Goal: Task Accomplishment & Management: Complete application form

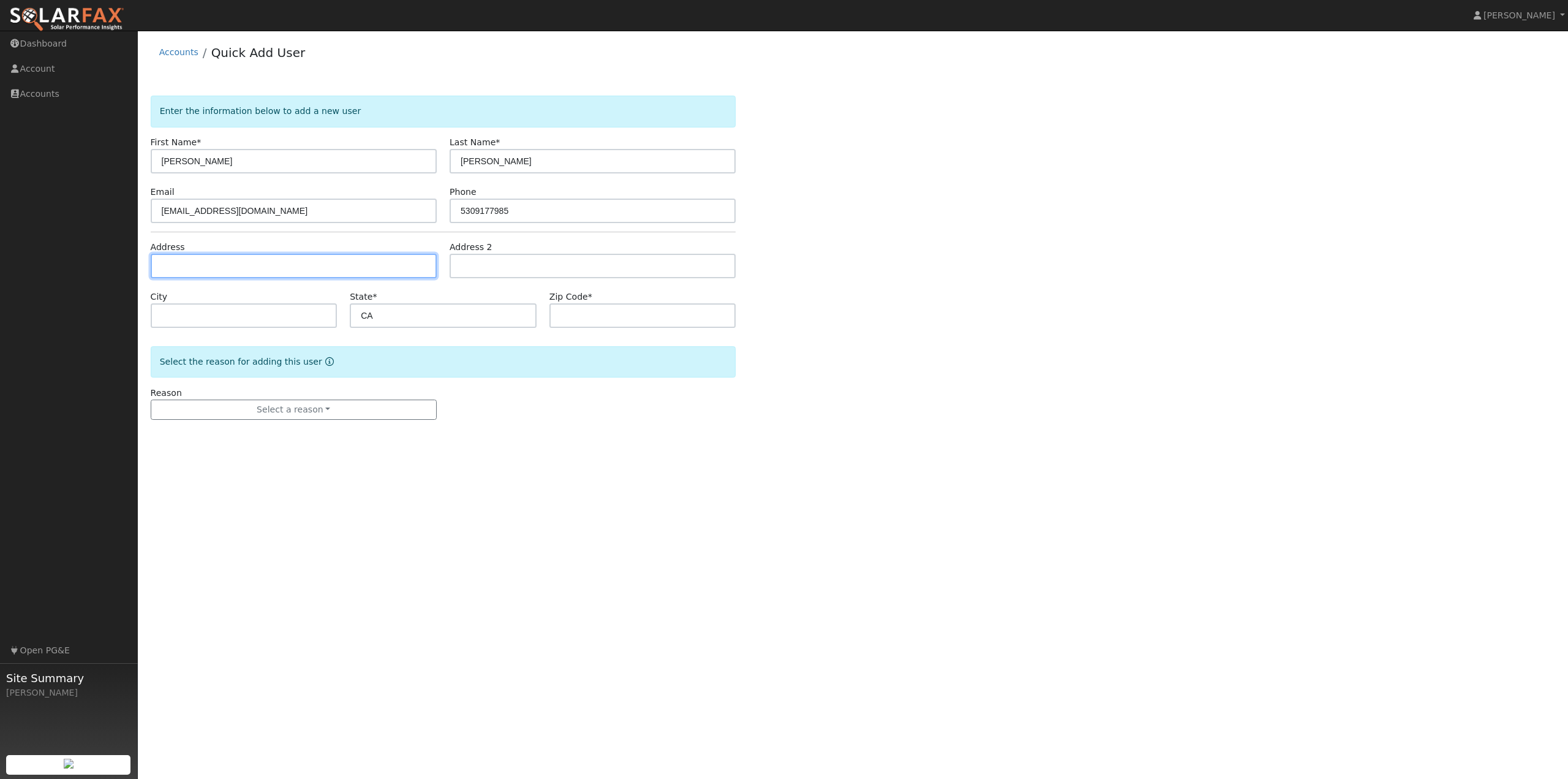
click at [210, 270] on input "text" at bounding box center [294, 266] width 286 height 24
click at [191, 269] on input "text" at bounding box center [294, 266] width 286 height 24
type input "[STREET_ADDRESS]"
type input "[GEOGRAPHIC_DATA]"
type input "96062"
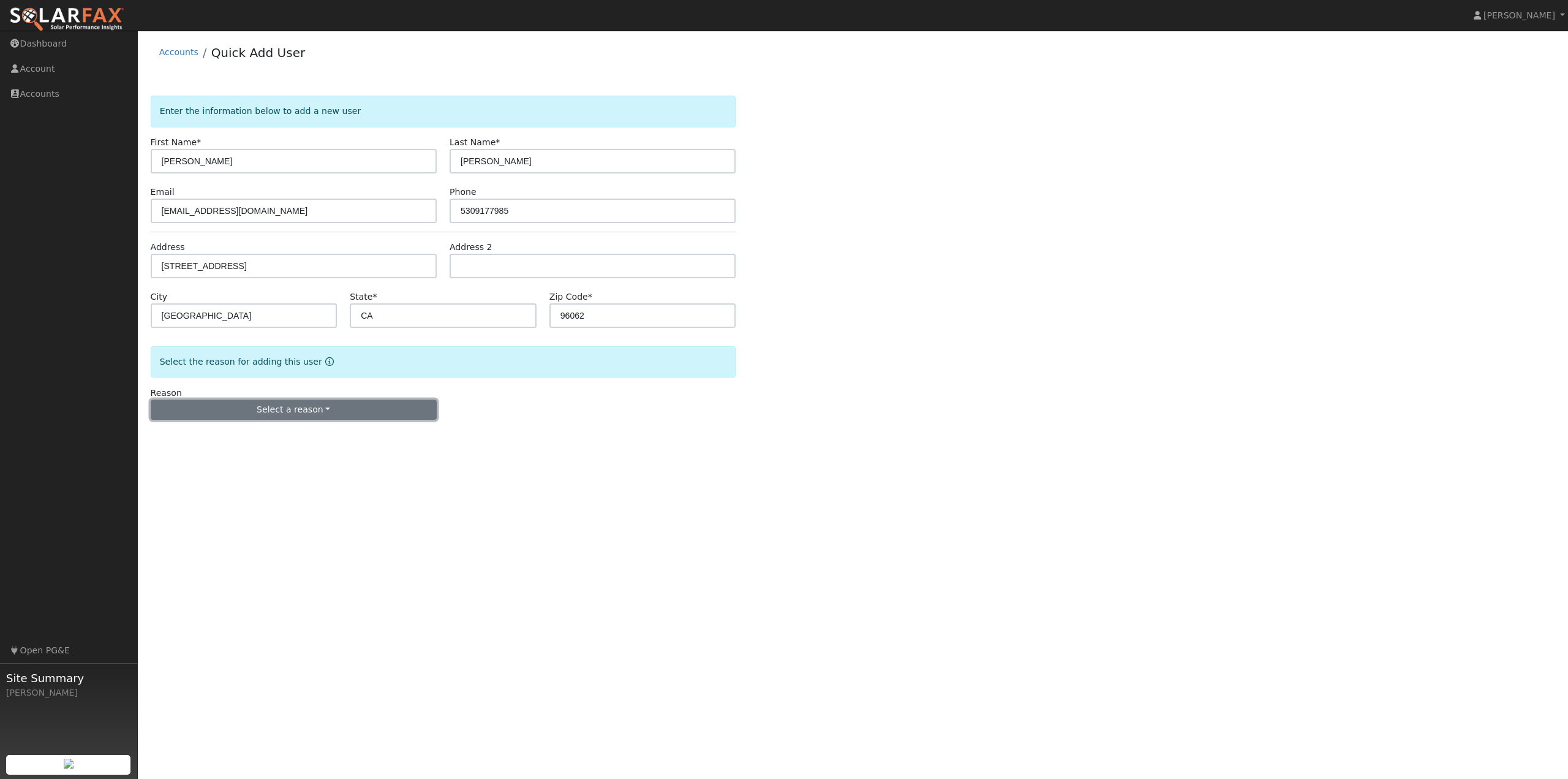
click at [374, 410] on button "Select a reason" at bounding box center [294, 410] width 286 height 21
click at [222, 468] on link "New customer has solar" at bounding box center [219, 469] width 135 height 17
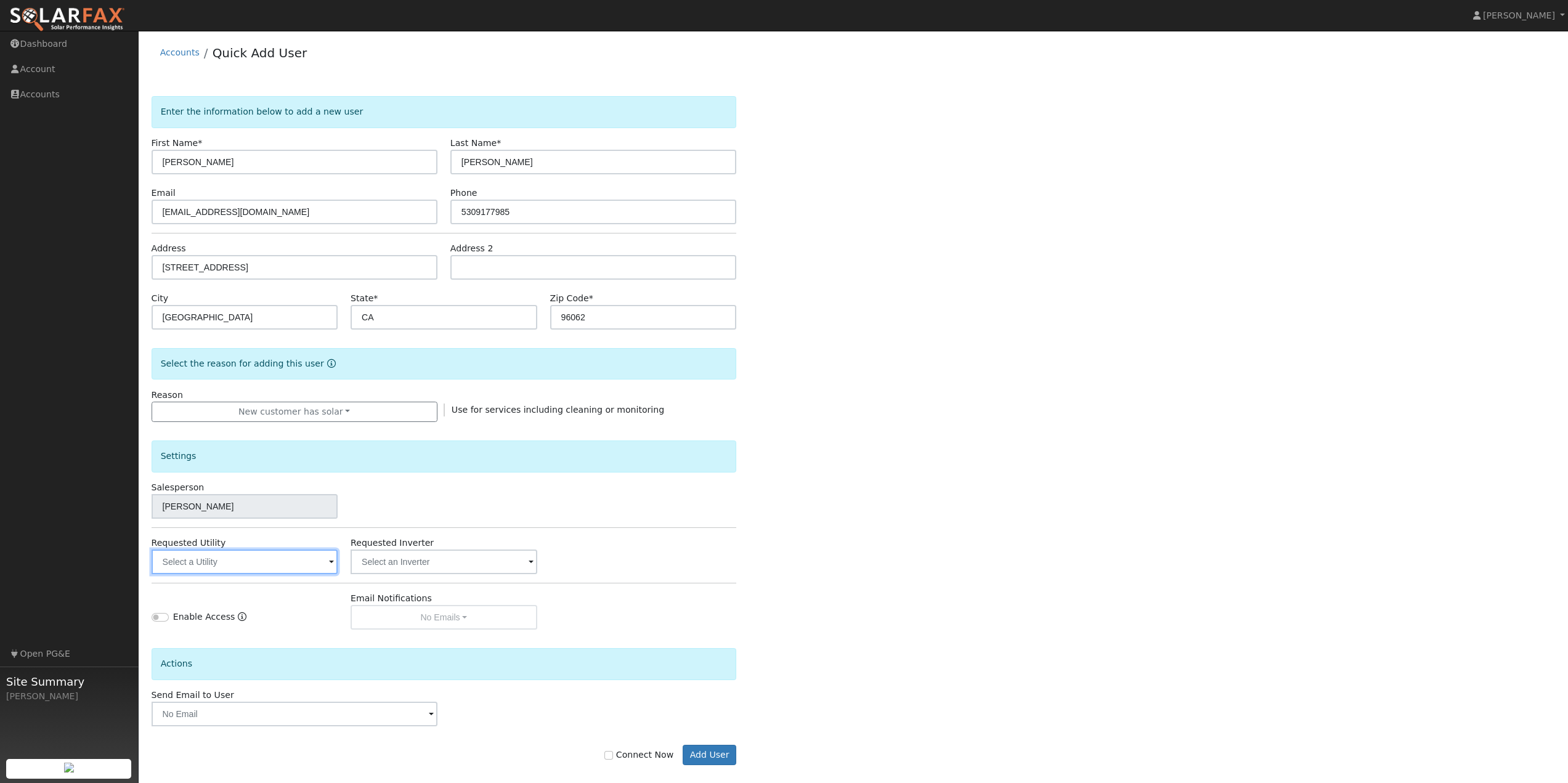
click at [312, 564] on input "text" at bounding box center [245, 561] width 186 height 24
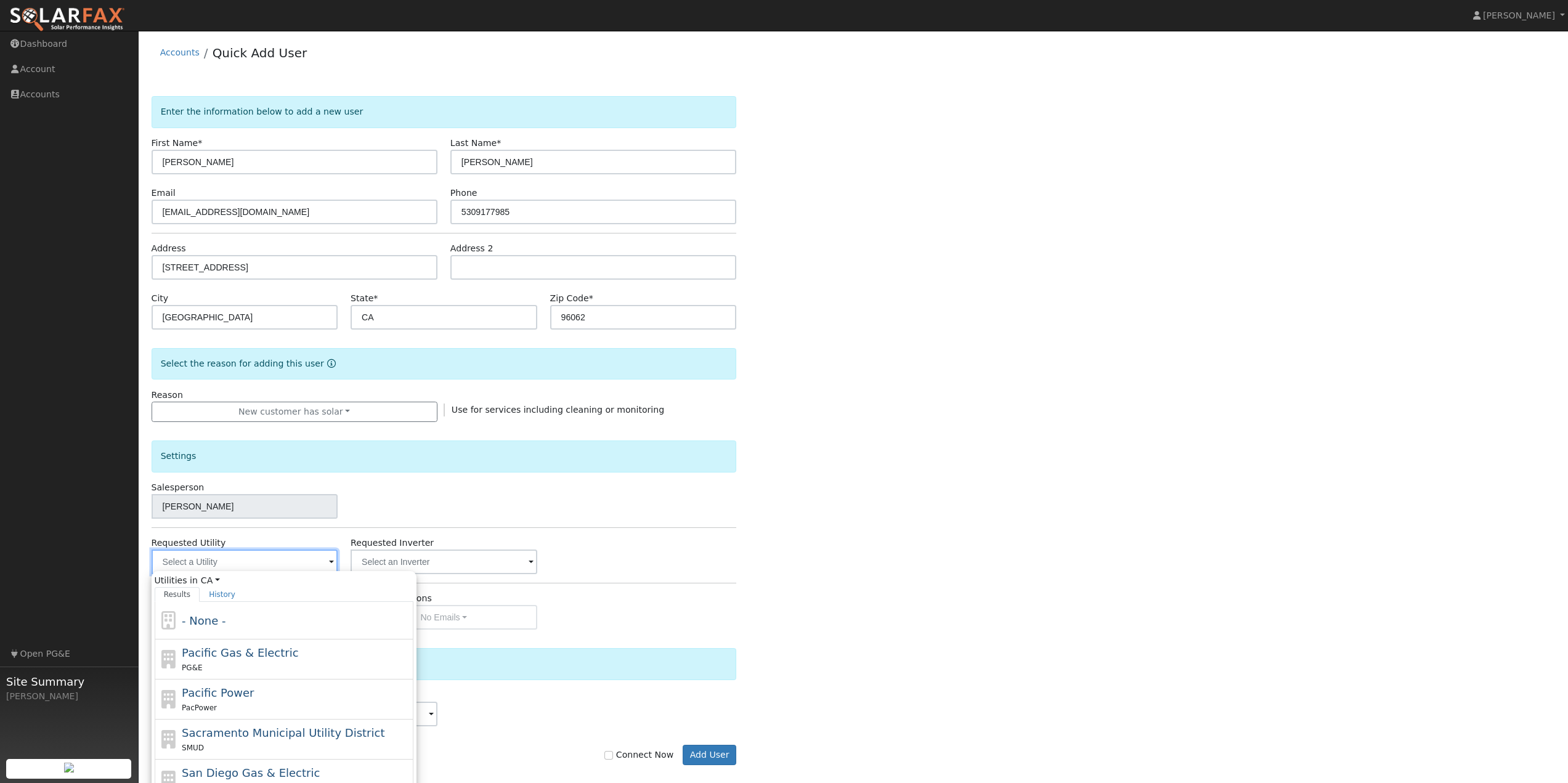
click at [276, 560] on input "text" at bounding box center [245, 561] width 186 height 24
click at [249, 659] on span "Pacific Gas & Electric" at bounding box center [240, 652] width 117 height 13
type input "Pacific Gas & Electric"
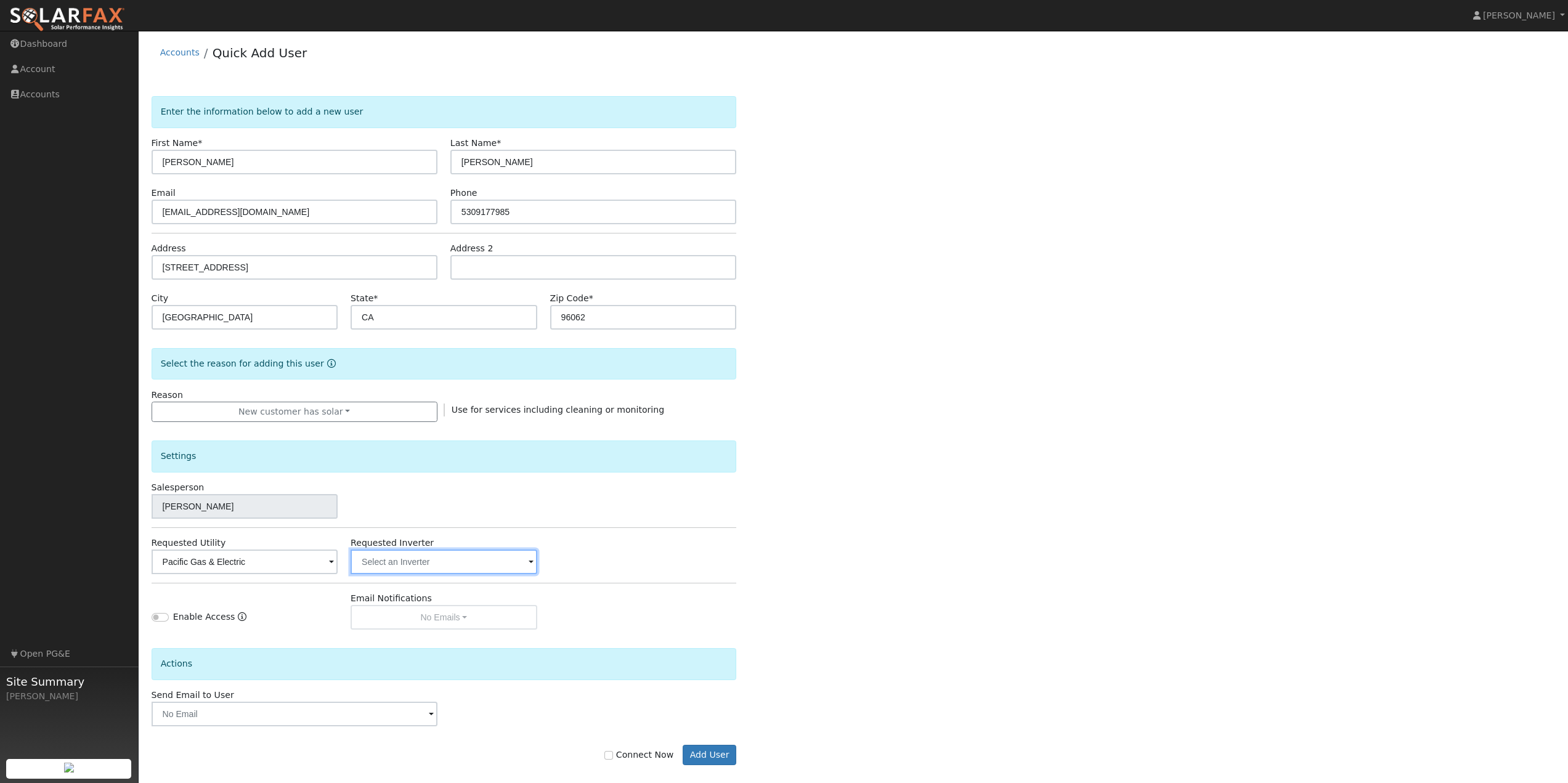
click at [338, 562] on input "text" at bounding box center [245, 561] width 186 height 24
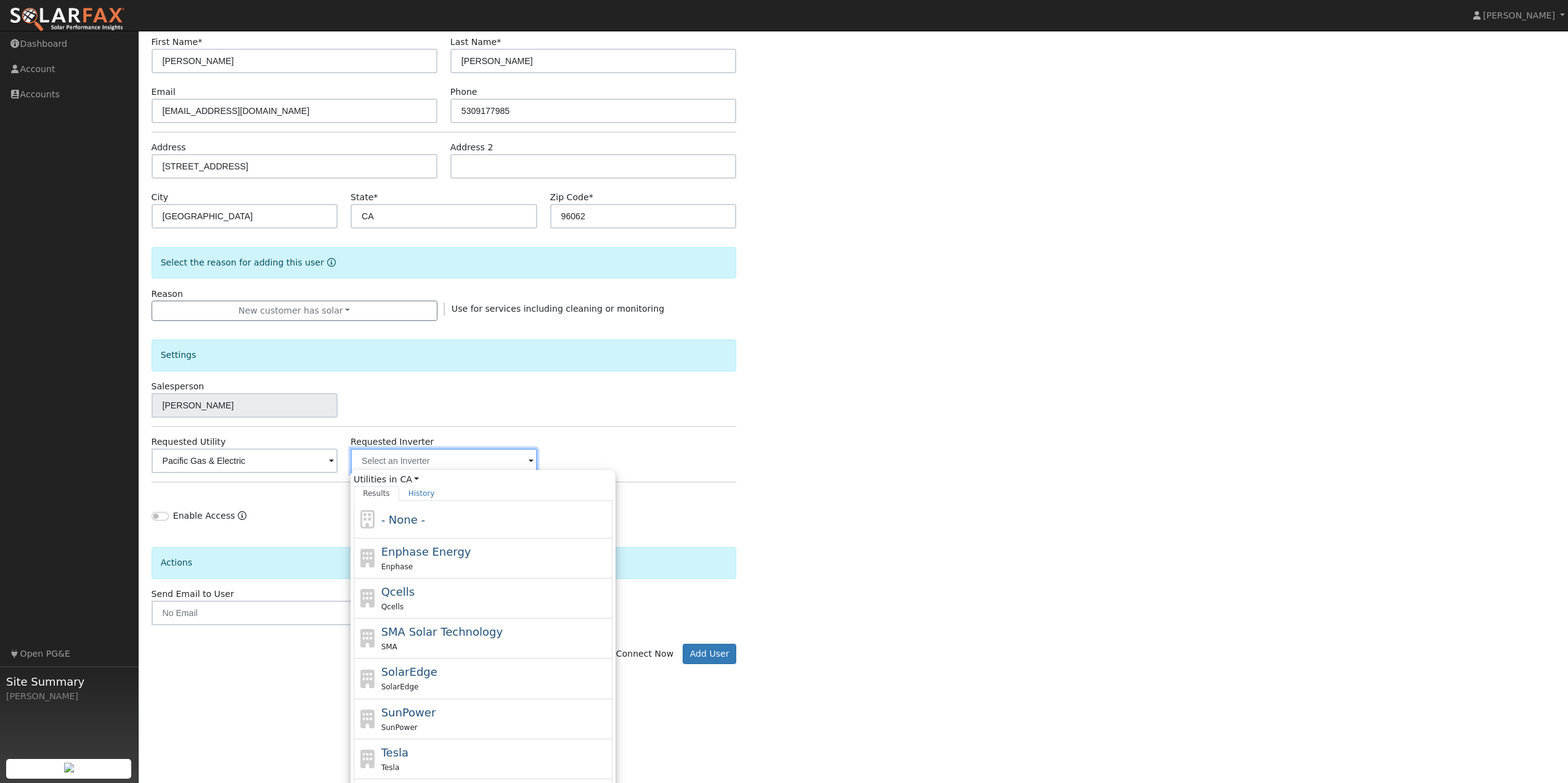
scroll to position [123, 0]
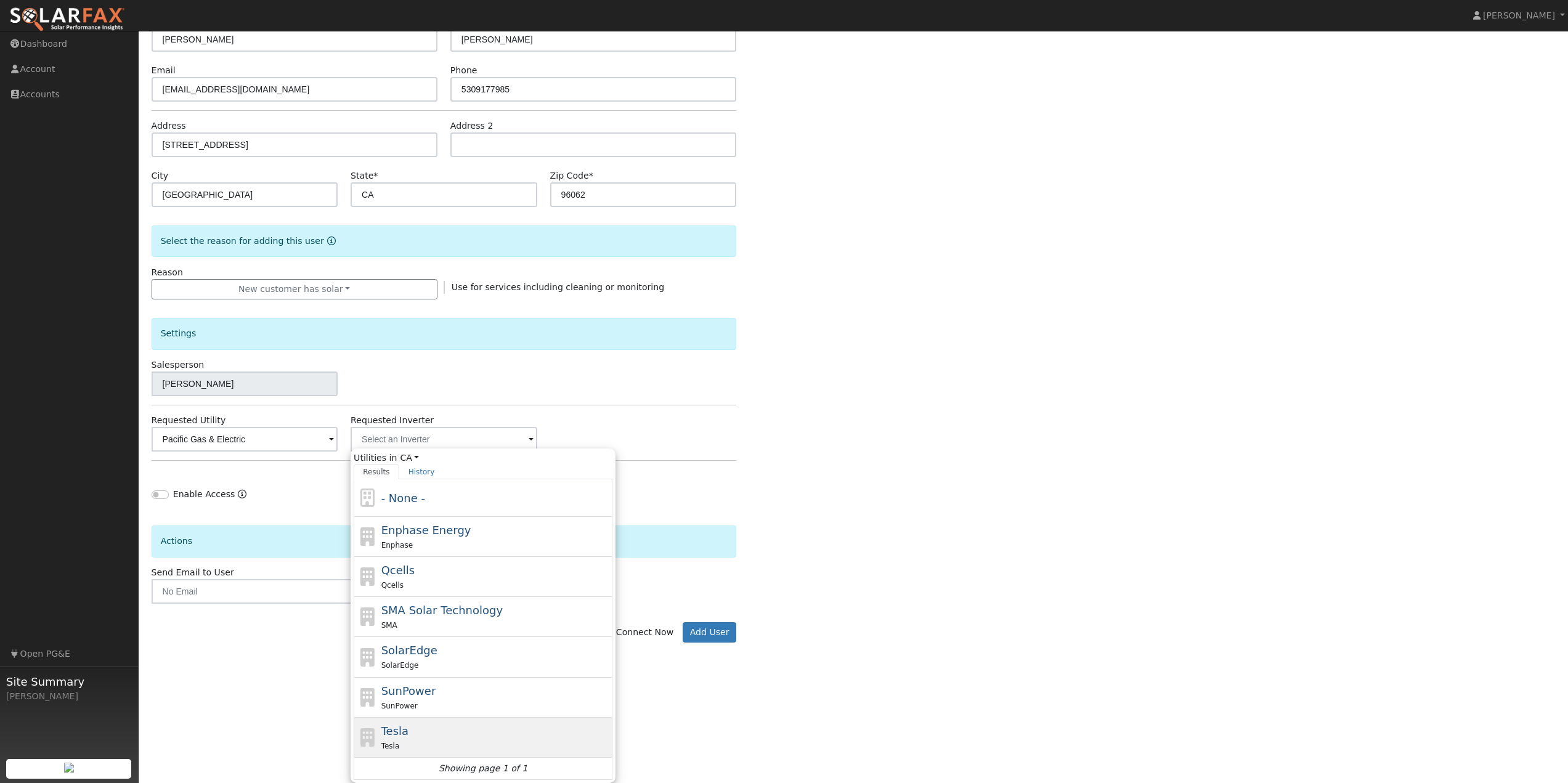
click at [422, 739] on div "Tesla" at bounding box center [495, 745] width 229 height 13
type input "Tesla"
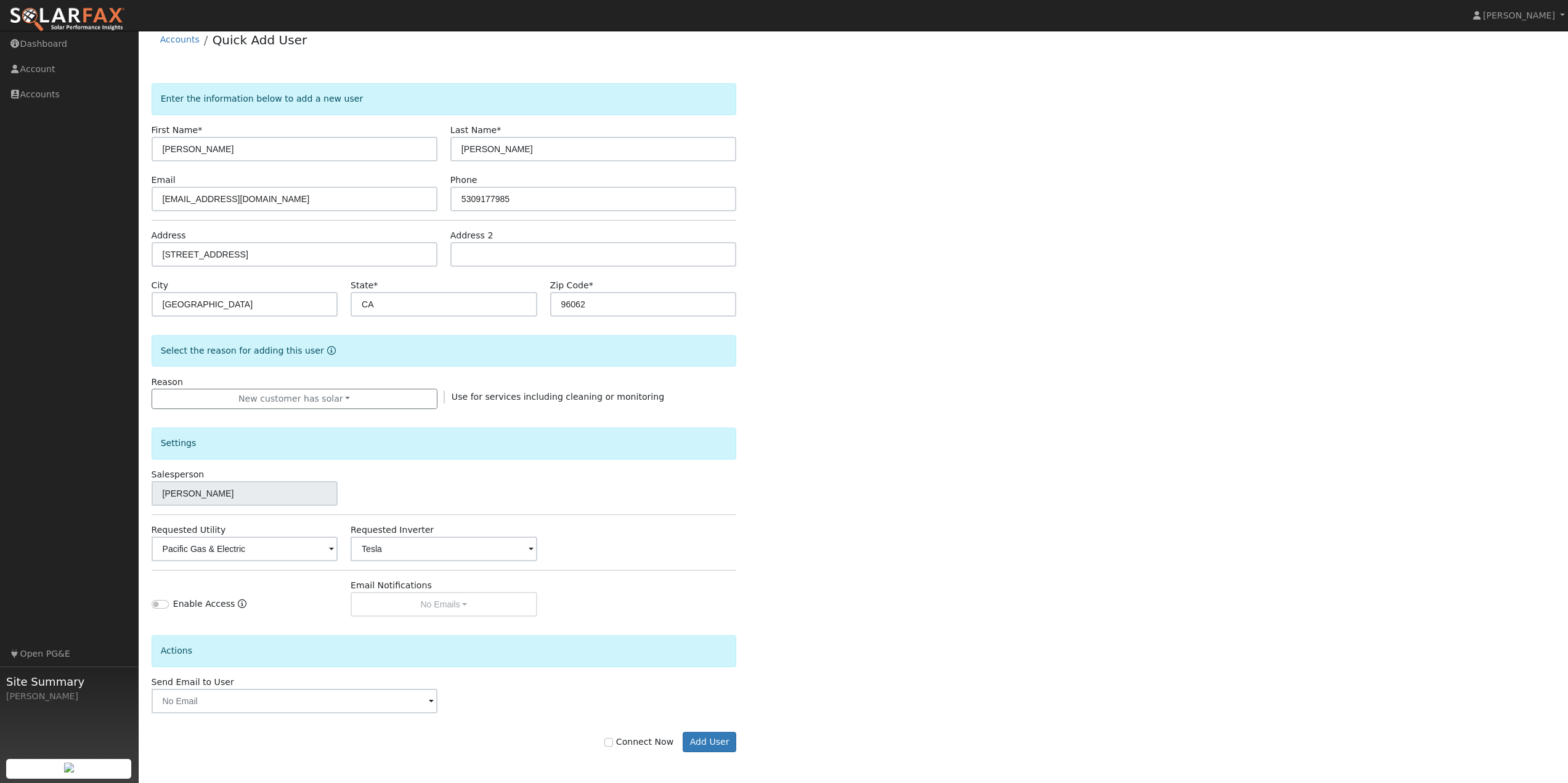
scroll to position [13, 0]
click at [675, 561] on div "Requested Utility Pacific Gas & Electric Requested Inverter Tesla" at bounding box center [444, 542] width 598 height 38
click at [624, 743] on label "Connect Now" at bounding box center [639, 742] width 69 height 13
click at [613, 743] on input "Connect Now" at bounding box center [609, 741] width 9 height 9
checkbox input "true"
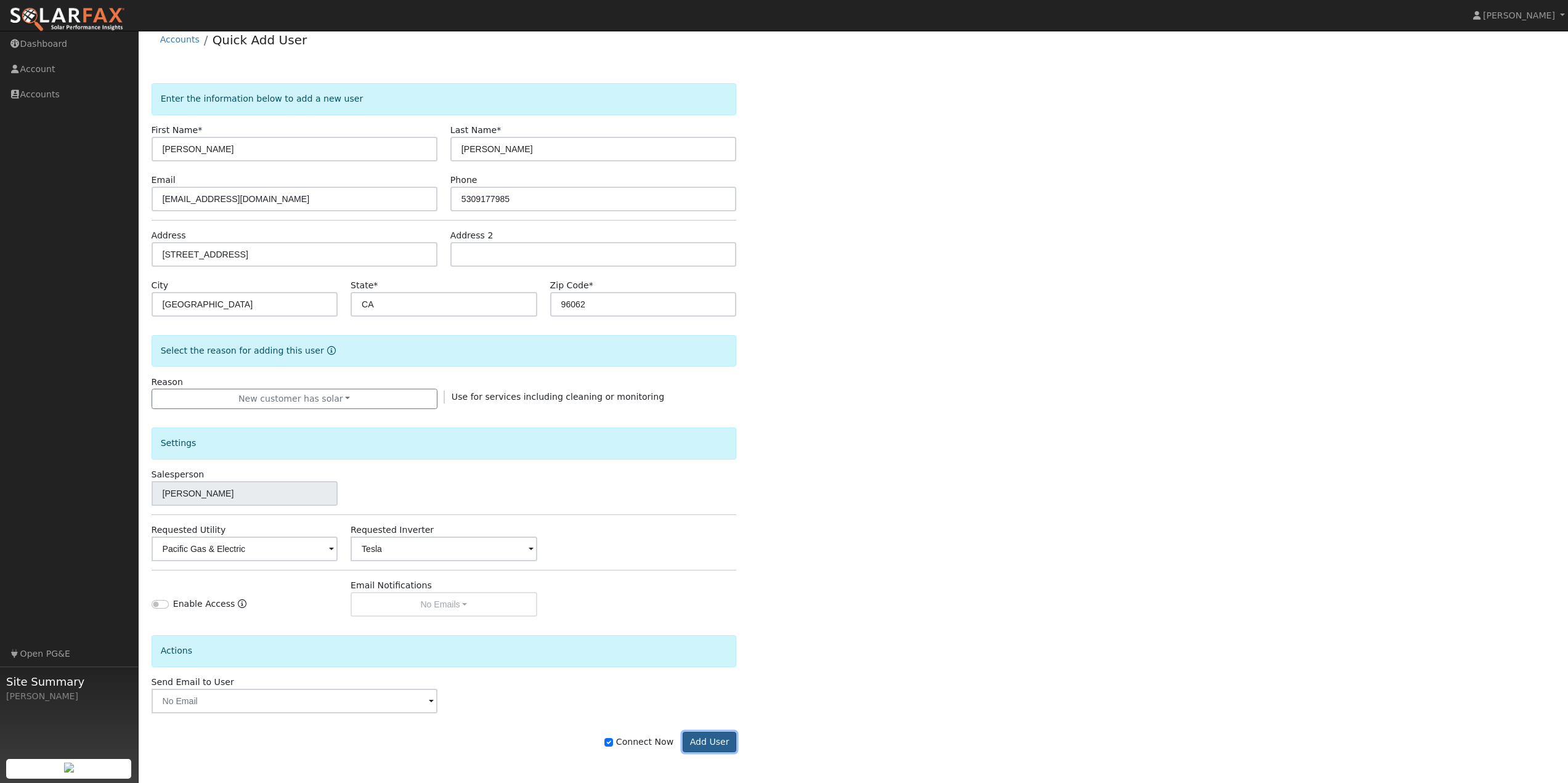
click at [724, 745] on button "Add User" at bounding box center [709, 742] width 53 height 21
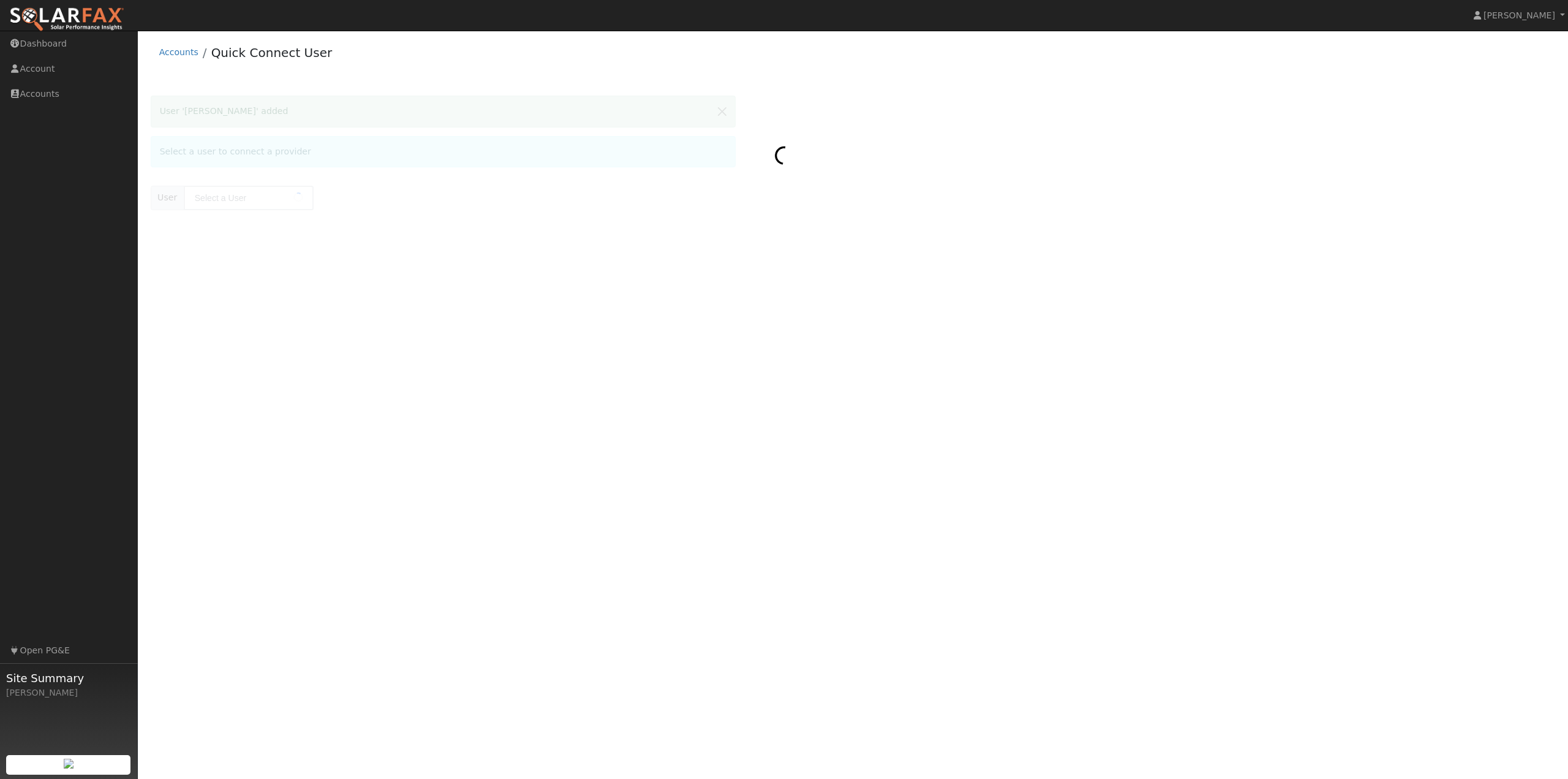
type input "[PERSON_NAME]"
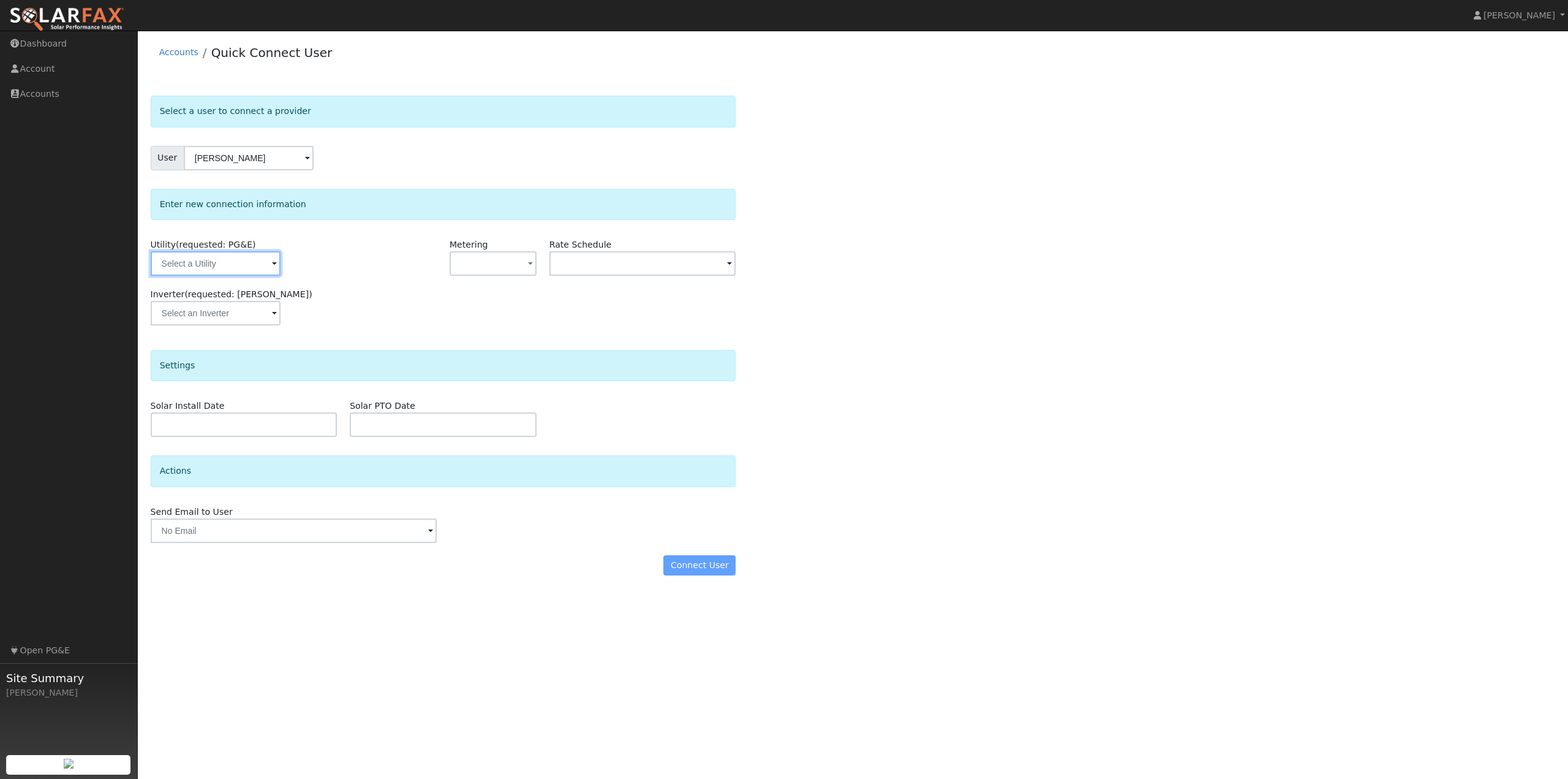
click at [215, 260] on input "text" at bounding box center [216, 263] width 130 height 24
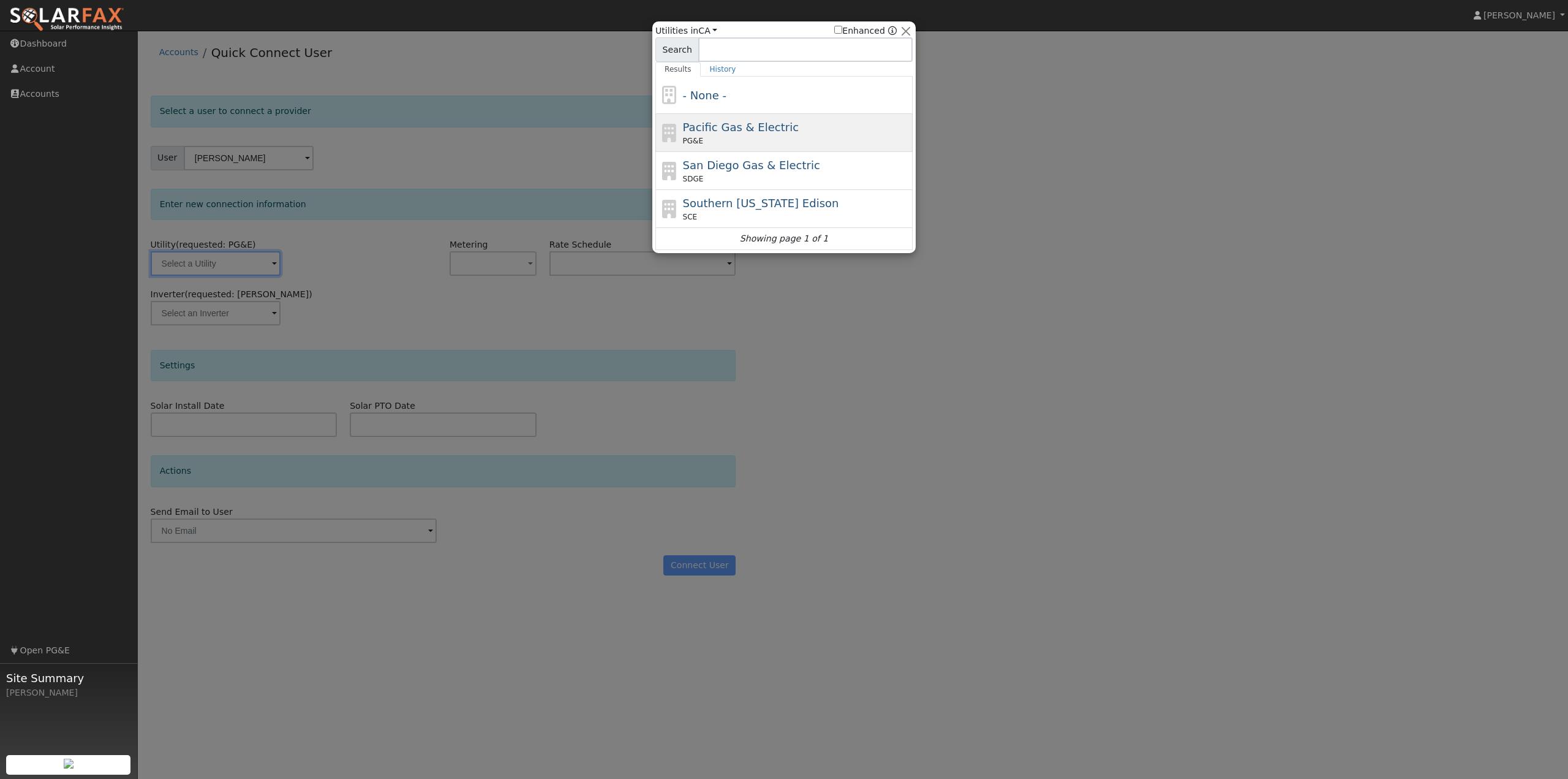
click at [764, 126] on span "Pacific Gas & Electric" at bounding box center [741, 127] width 116 height 13
type input "PG&E"
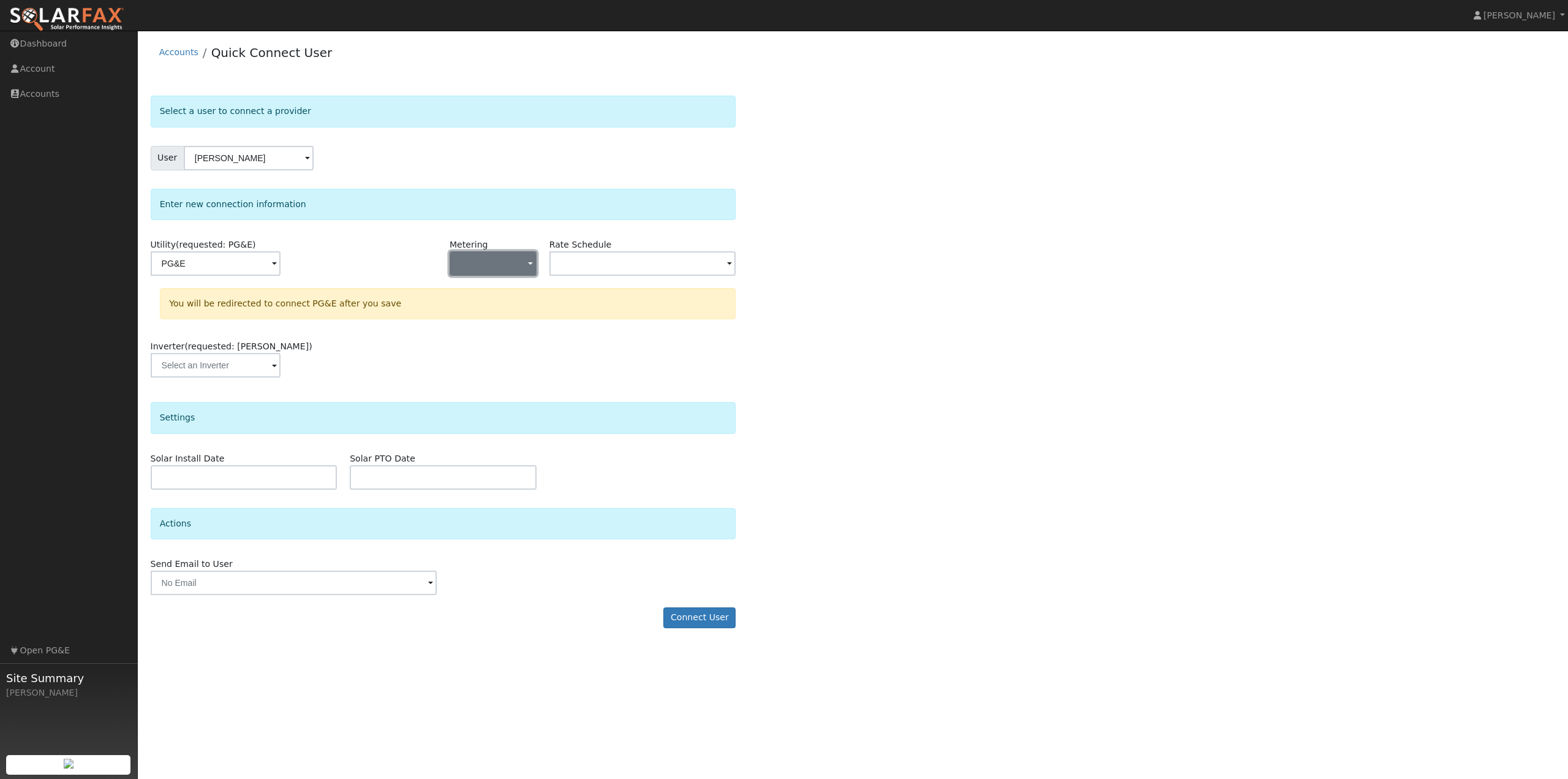
click at [513, 273] on button "button" at bounding box center [493, 263] width 87 height 24
click at [484, 313] on link "NEM" at bounding box center [493, 308] width 85 height 17
click at [281, 261] on input "text" at bounding box center [216, 263] width 130 height 24
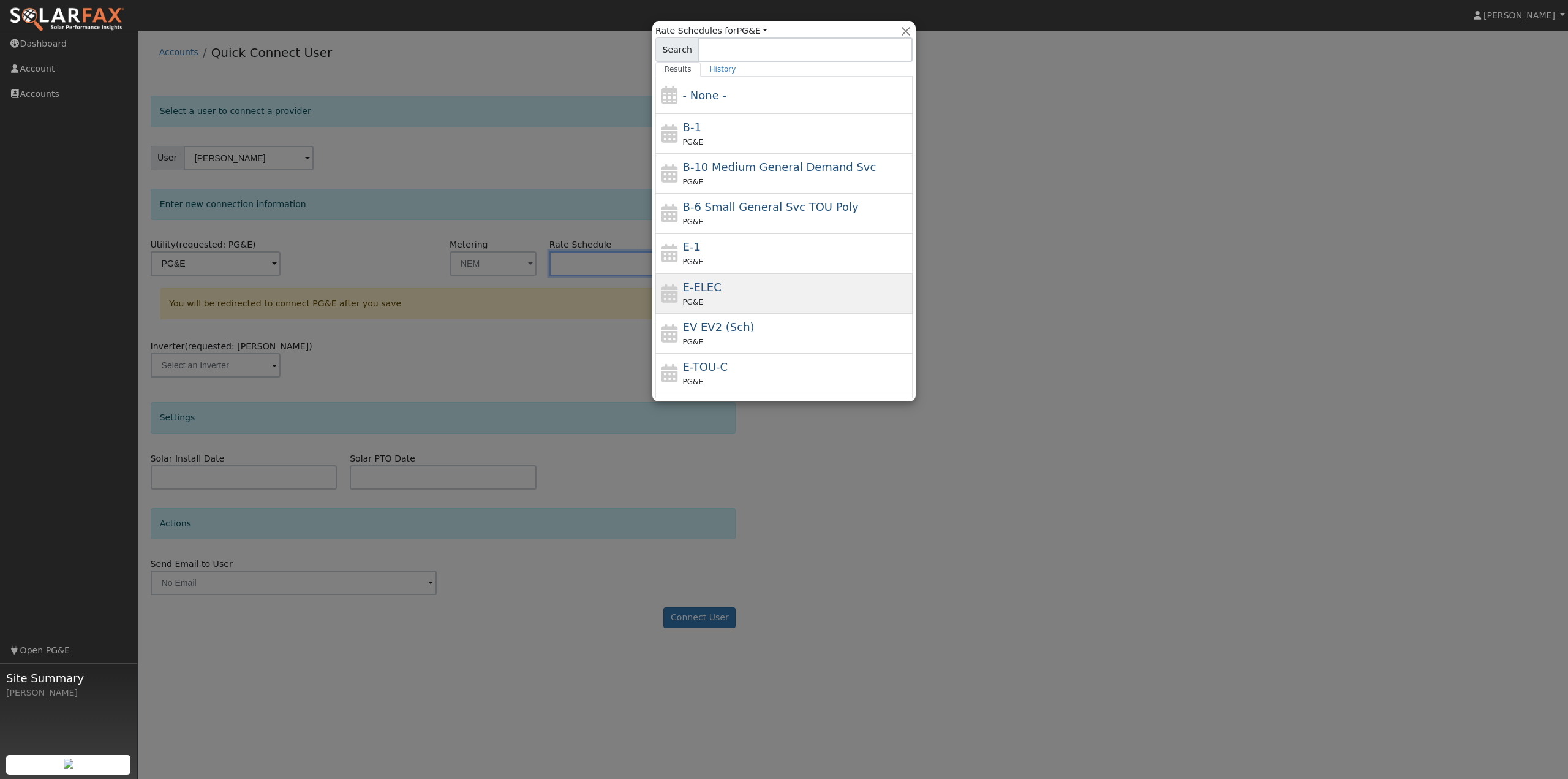
click at [697, 284] on span "E-ELEC" at bounding box center [702, 287] width 39 height 13
type input "E-ELEC"
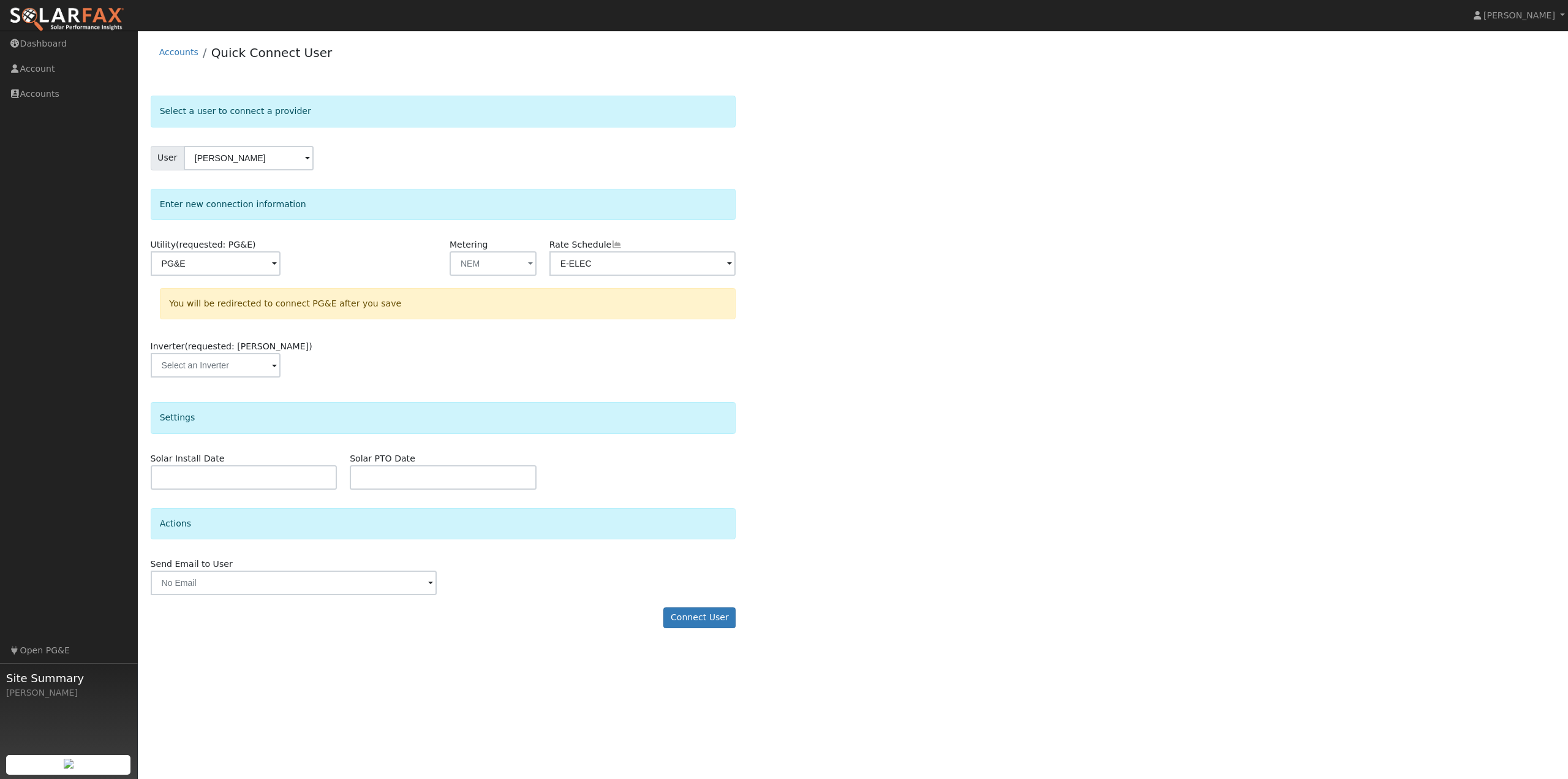
click at [0, 0] on div "Utility (requested: PG&E) PG&E Metering NEM - None - NEM NBT Rate Schedule E-EL…" at bounding box center [0, 0] width 0 height 0
click at [716, 619] on button "Connect User" at bounding box center [699, 618] width 72 height 21
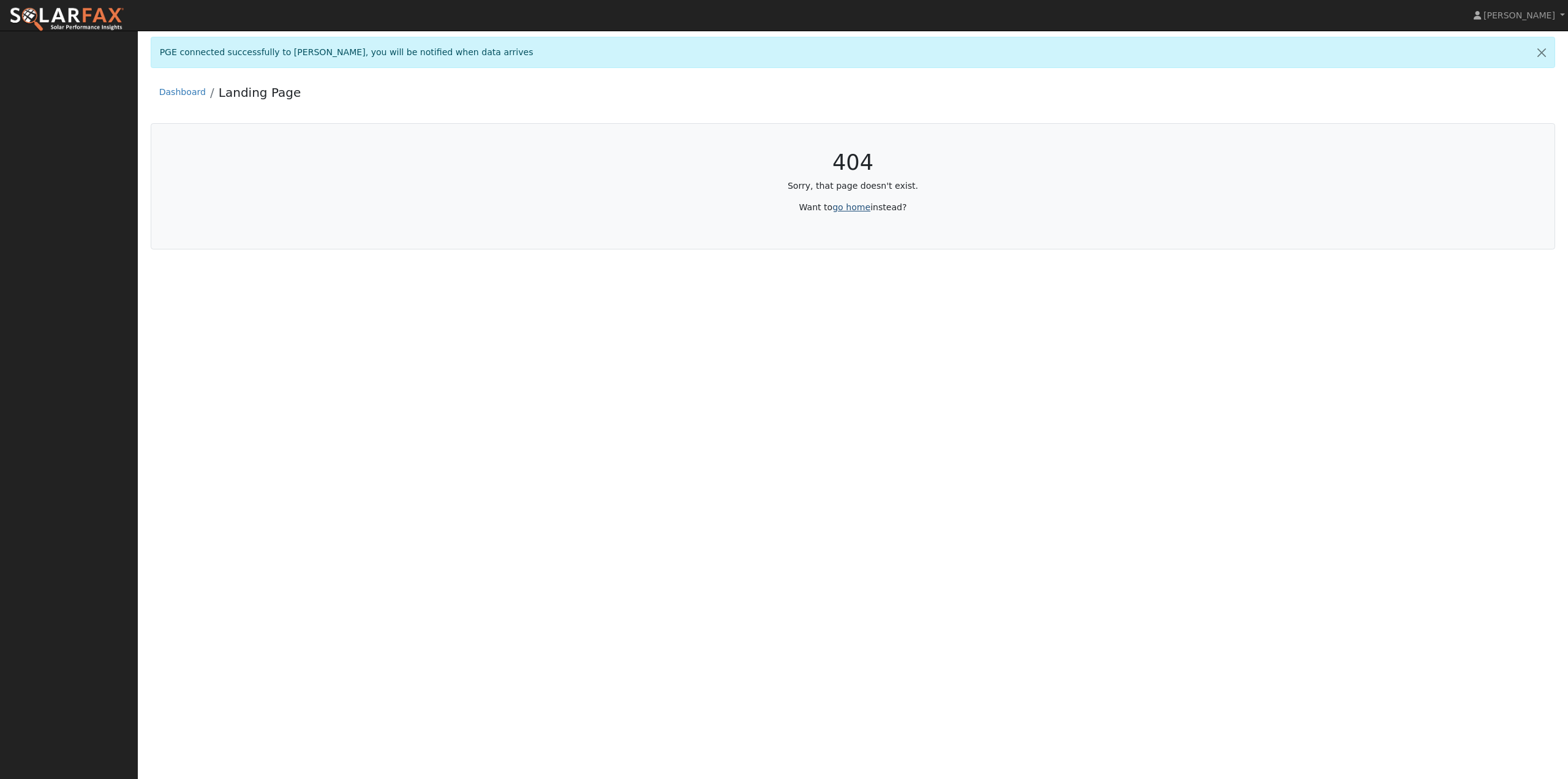
click at [853, 205] on link "go home" at bounding box center [852, 207] width 38 height 10
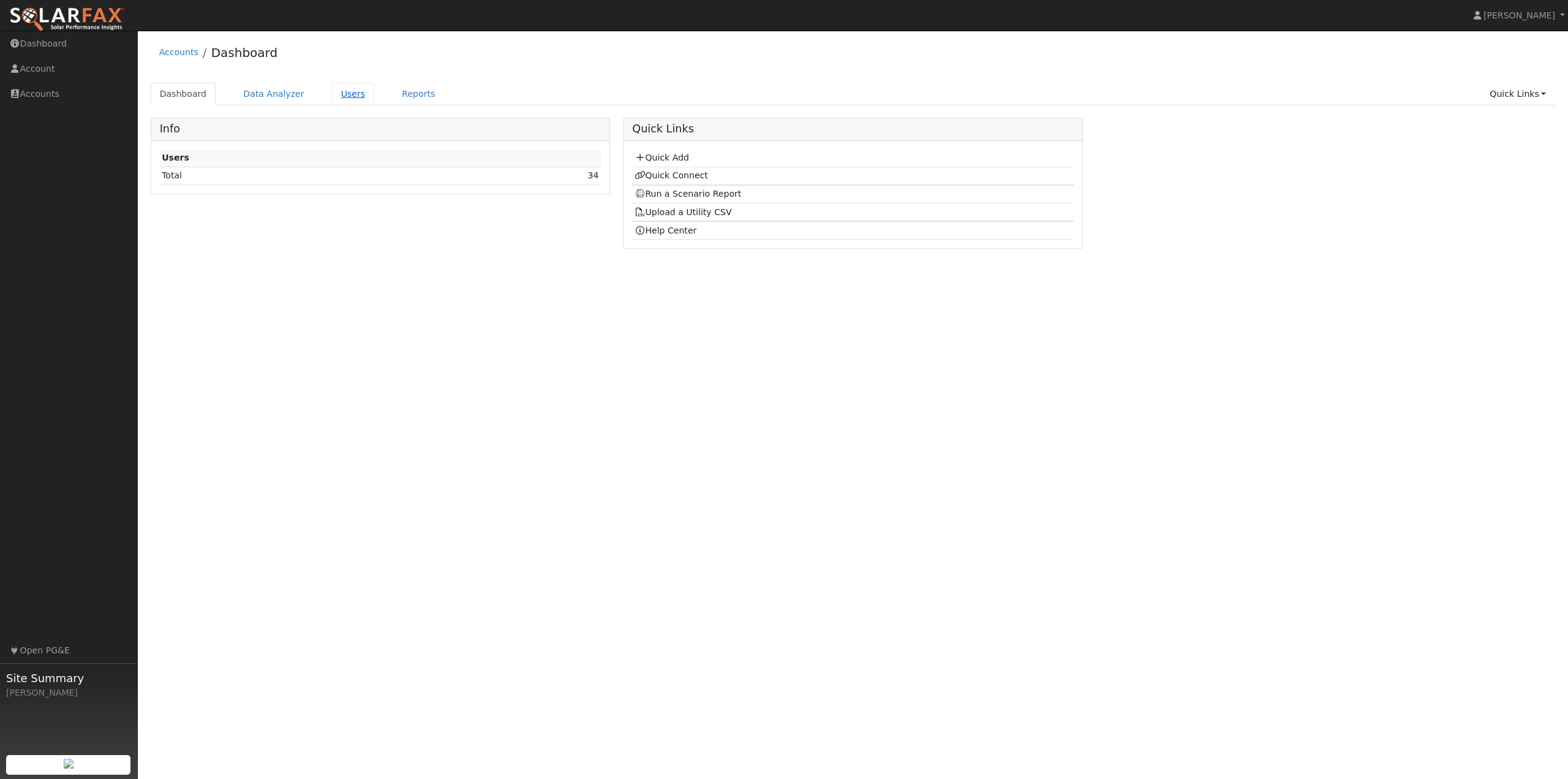
click at [332, 99] on link "Users" at bounding box center [353, 94] width 43 height 23
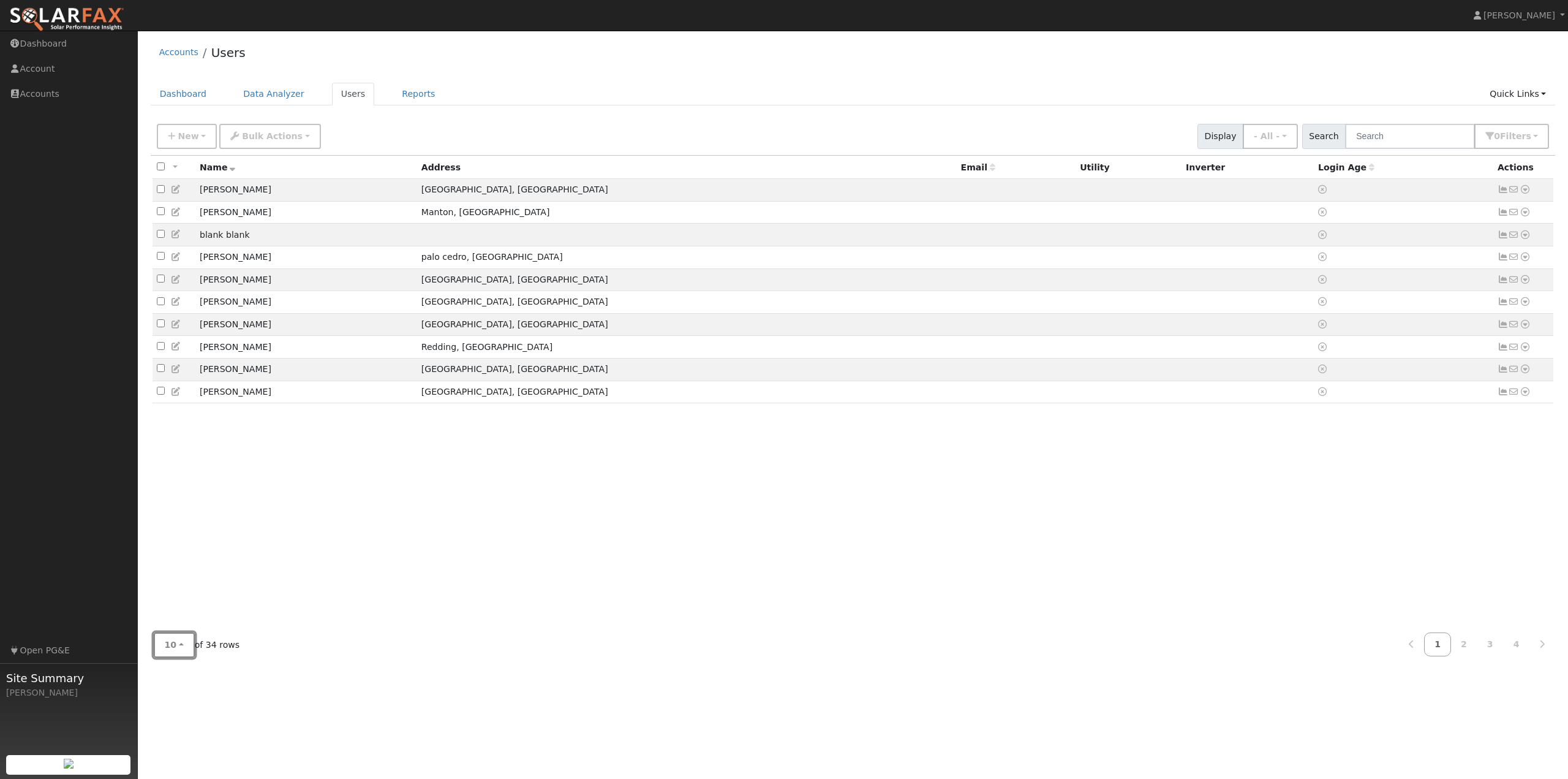
click at [165, 649] on span "10" at bounding box center [170, 644] width 12 height 10
click at [183, 625] on link "100" at bounding box center [197, 618] width 85 height 17
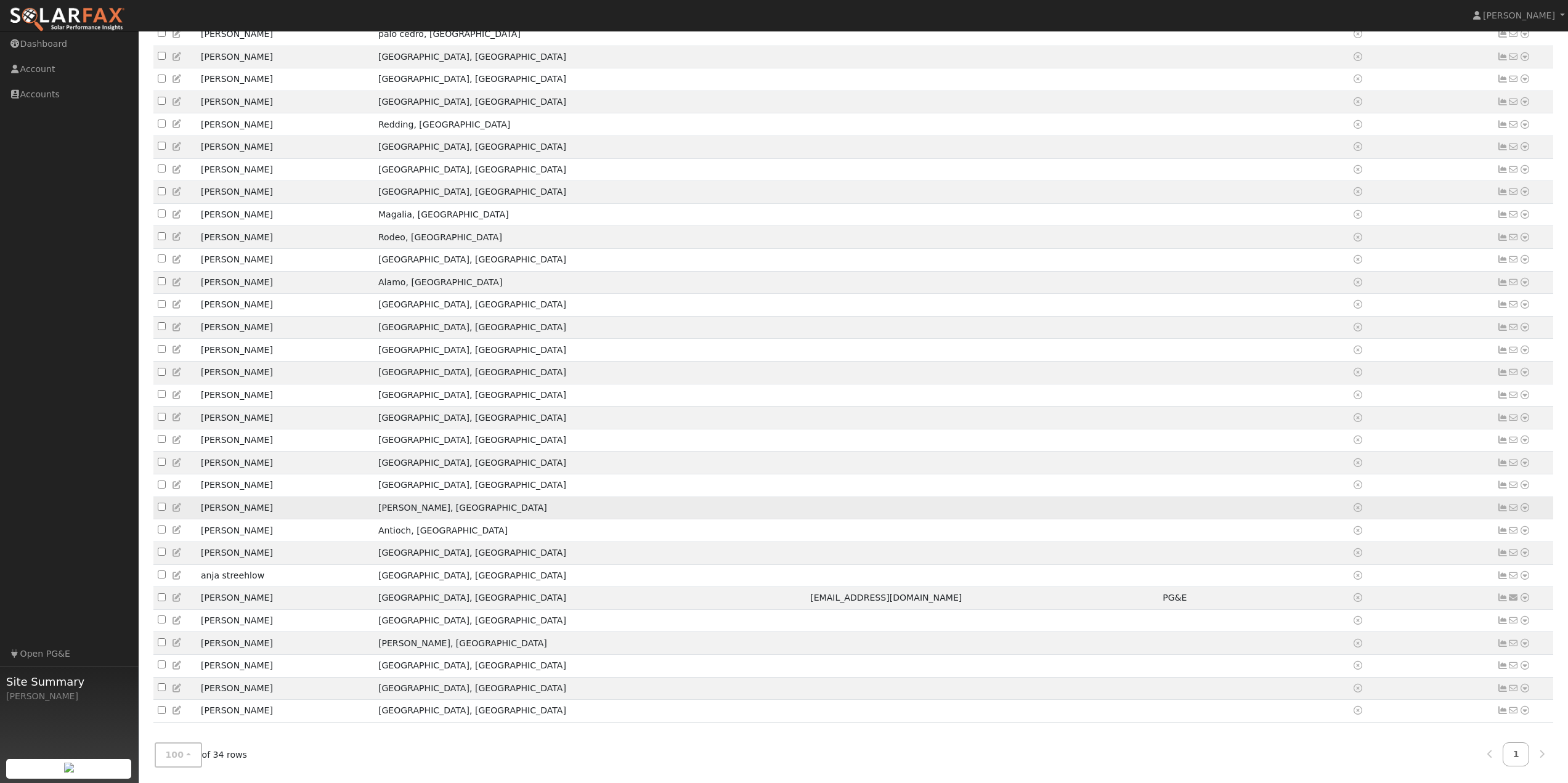
scroll to position [256, 0]
click at [1526, 594] on icon at bounding box center [1524, 597] width 11 height 9
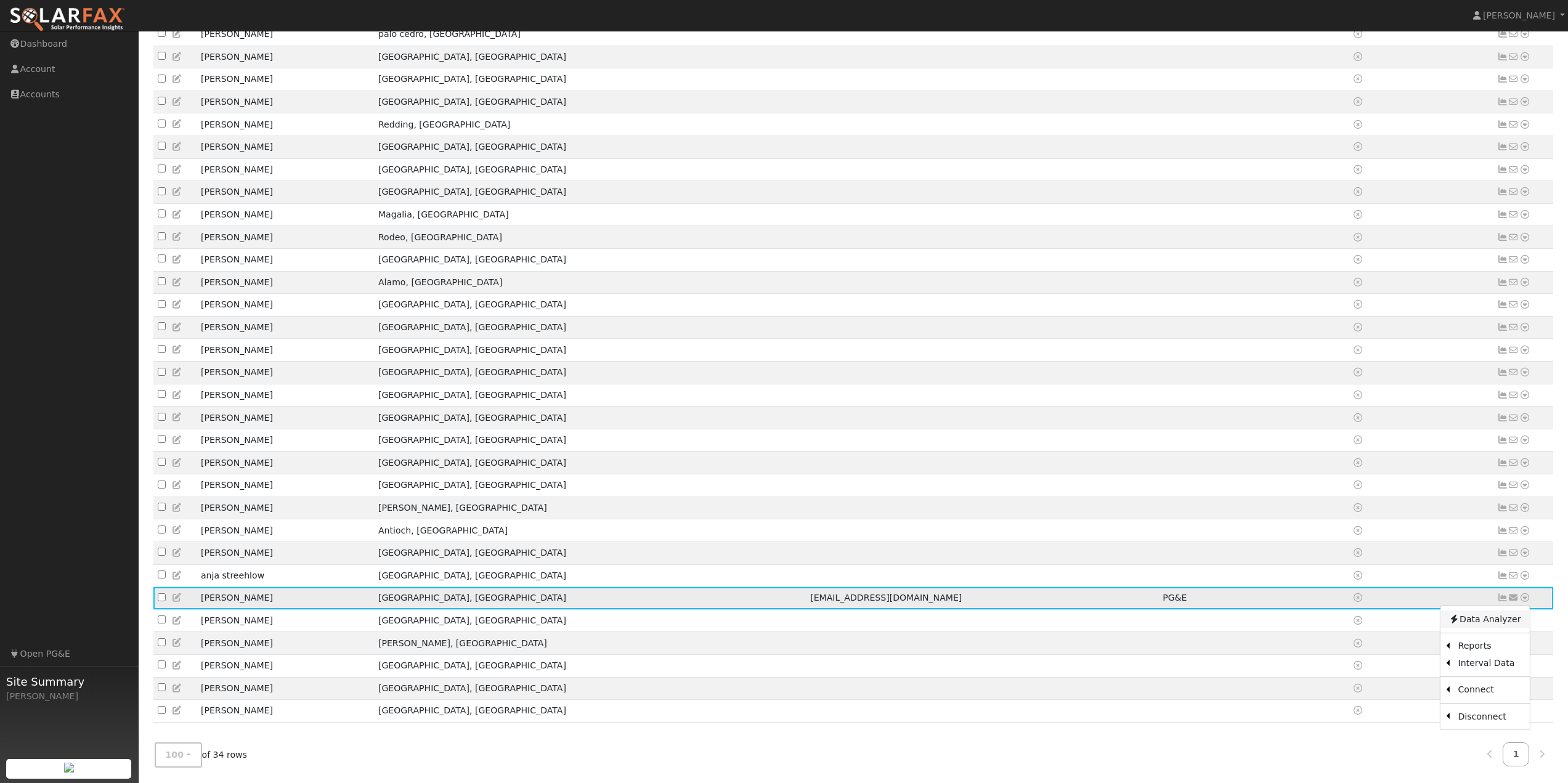
click at [1490, 612] on link "Data Analyzer" at bounding box center [1484, 619] width 89 height 17
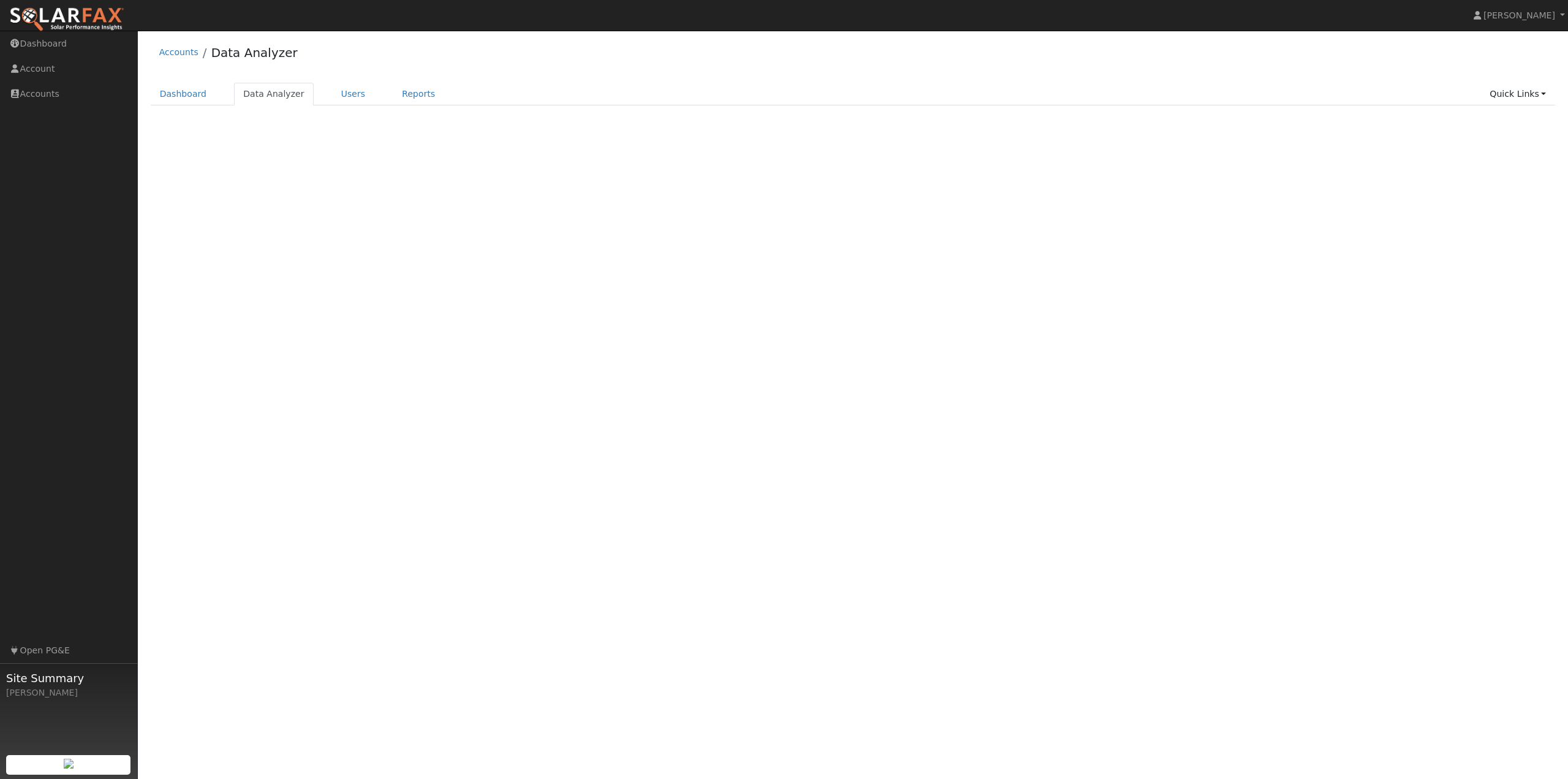
select select "6"
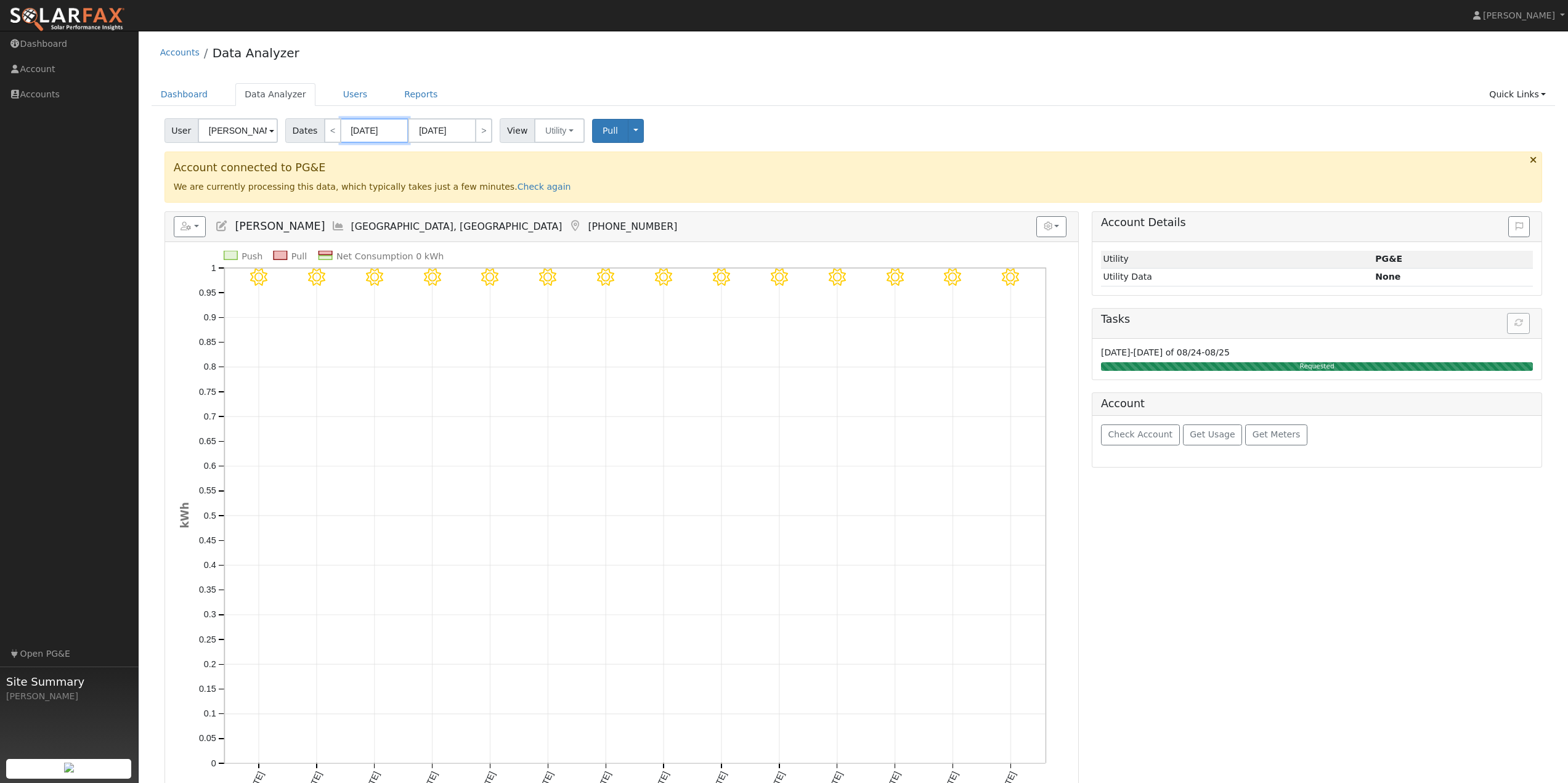
click at [376, 129] on input "07/31/2025" at bounding box center [375, 130] width 68 height 24
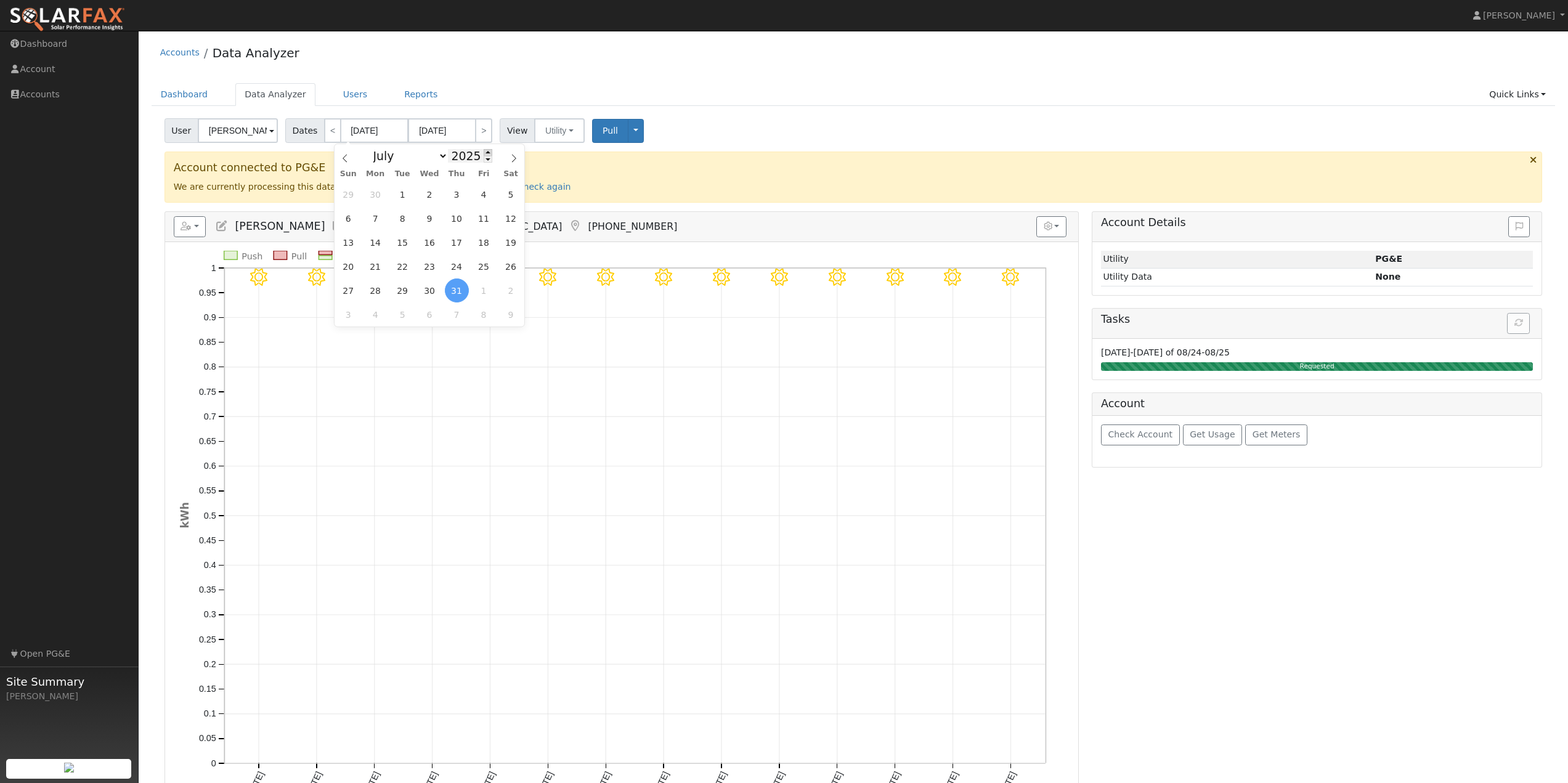
click at [483, 155] on span at bounding box center [487, 152] width 9 height 7
click at [483, 161] on span at bounding box center [487, 159] width 9 height 7
type input "2024"
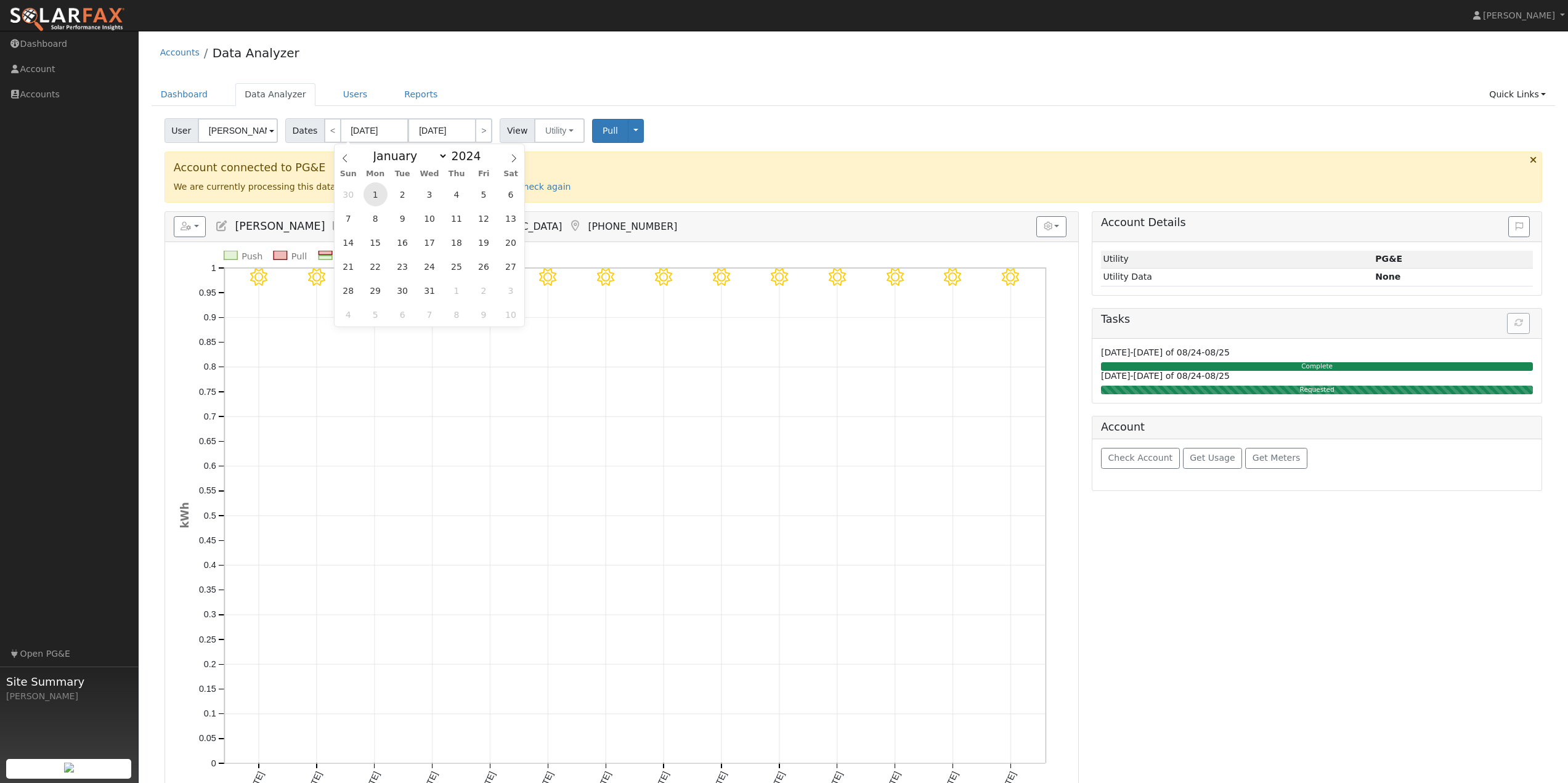
click at [376, 195] on span "1" at bounding box center [375, 194] width 24 height 24
type input "07/01/2024"
type input "07/31/2024"
type input "2024"
select select "6"
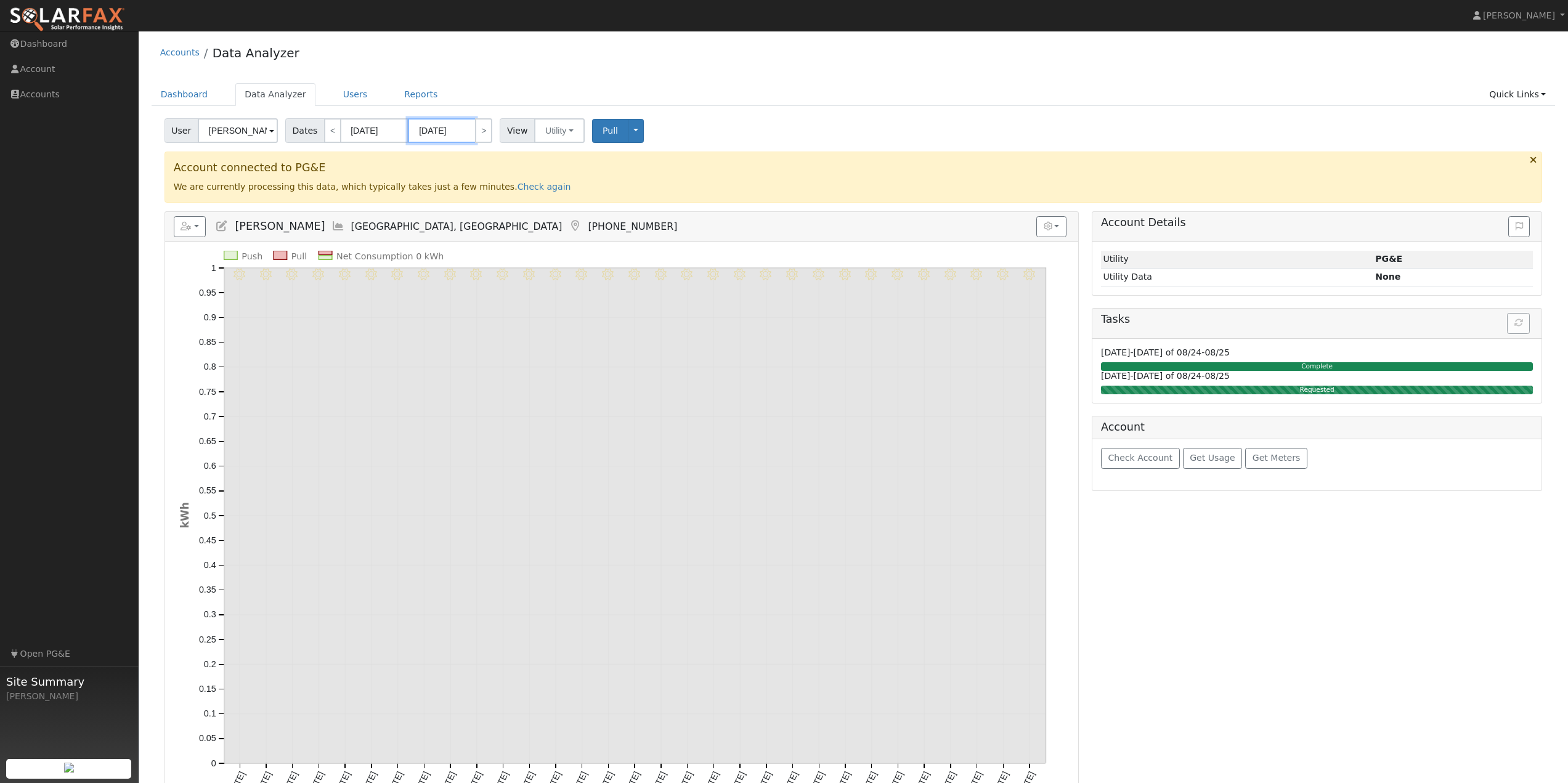
click at [458, 131] on input "07/31/2024" at bounding box center [442, 130] width 68 height 24
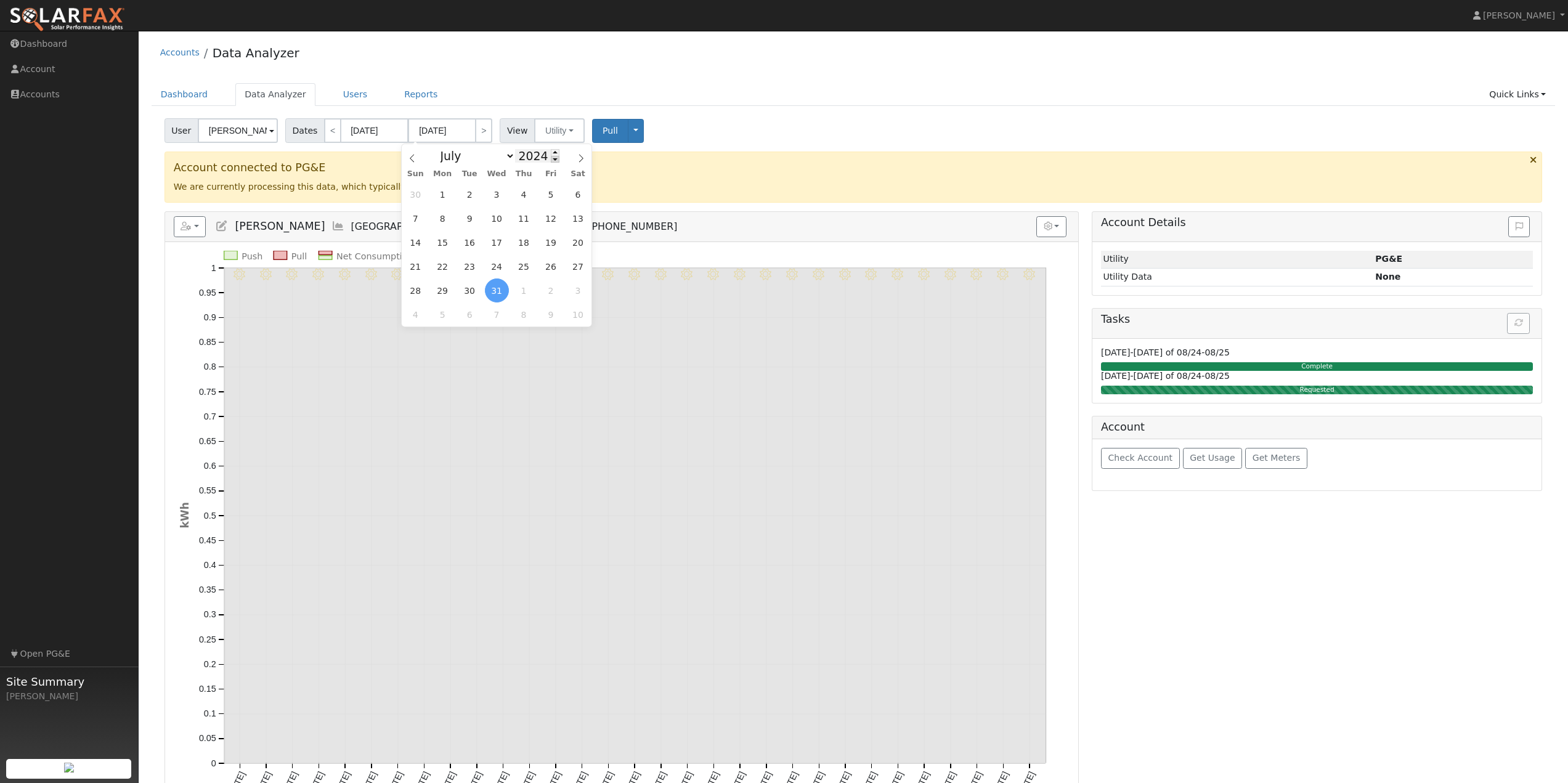
click at [551, 157] on span at bounding box center [555, 159] width 9 height 7
click at [551, 152] on span at bounding box center [555, 152] width 9 height 7
type input "2025"
click at [529, 291] on span "31" at bounding box center [524, 290] width 24 height 24
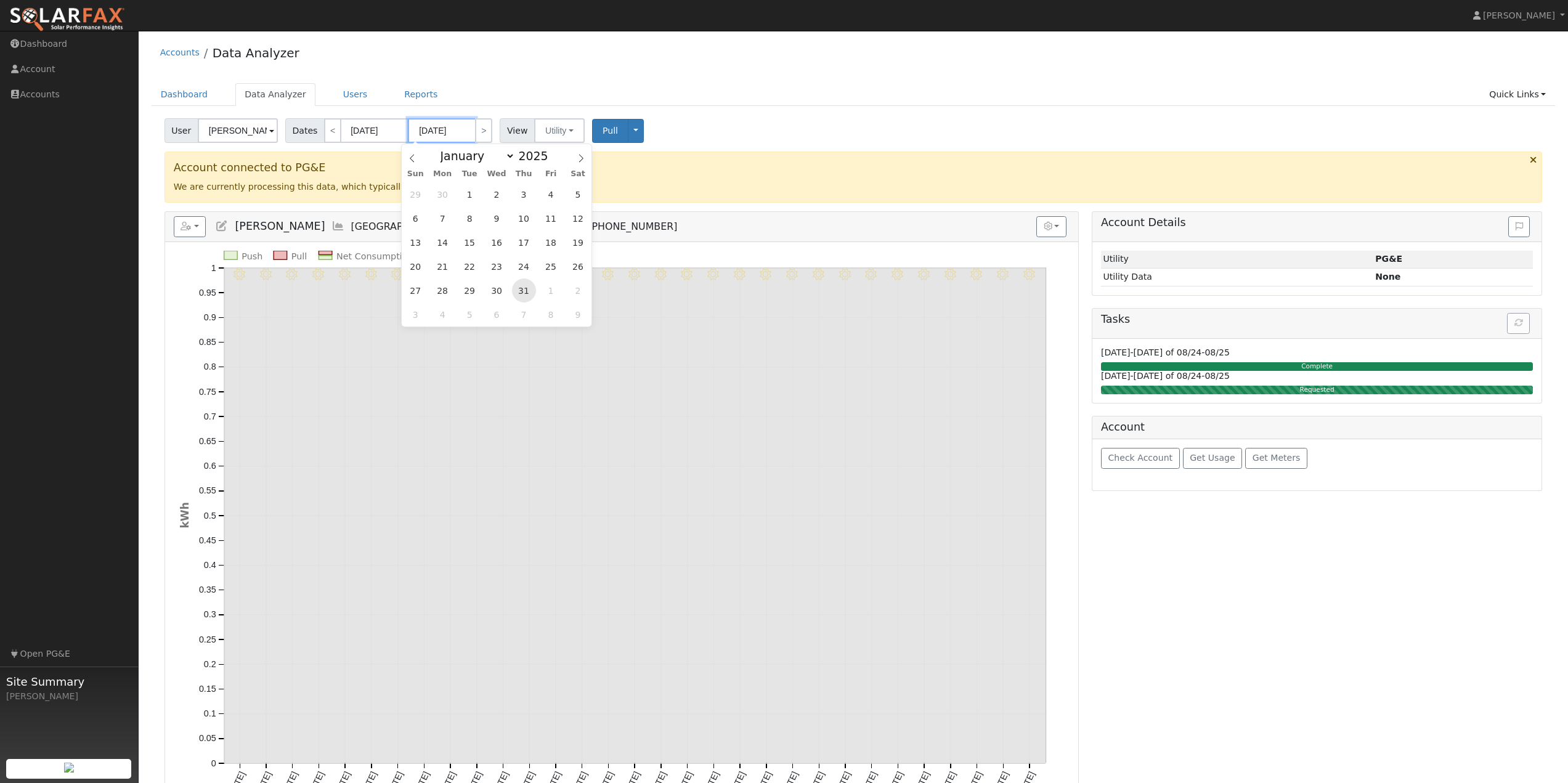
type input "07/31/2025"
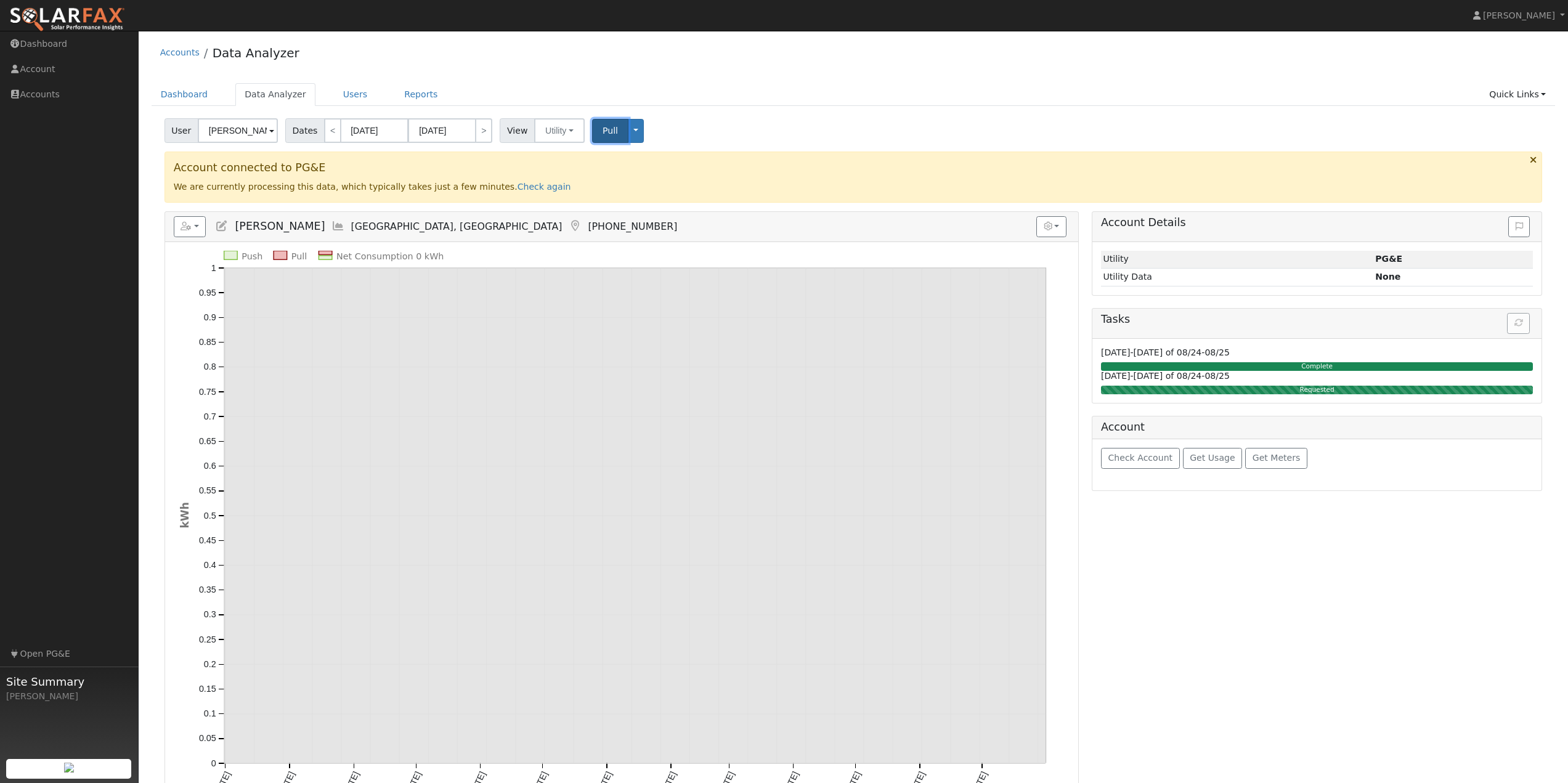
click at [603, 131] on span "Pull" at bounding box center [610, 130] width 15 height 10
